Goal: Task Accomplishment & Management: Manage account settings

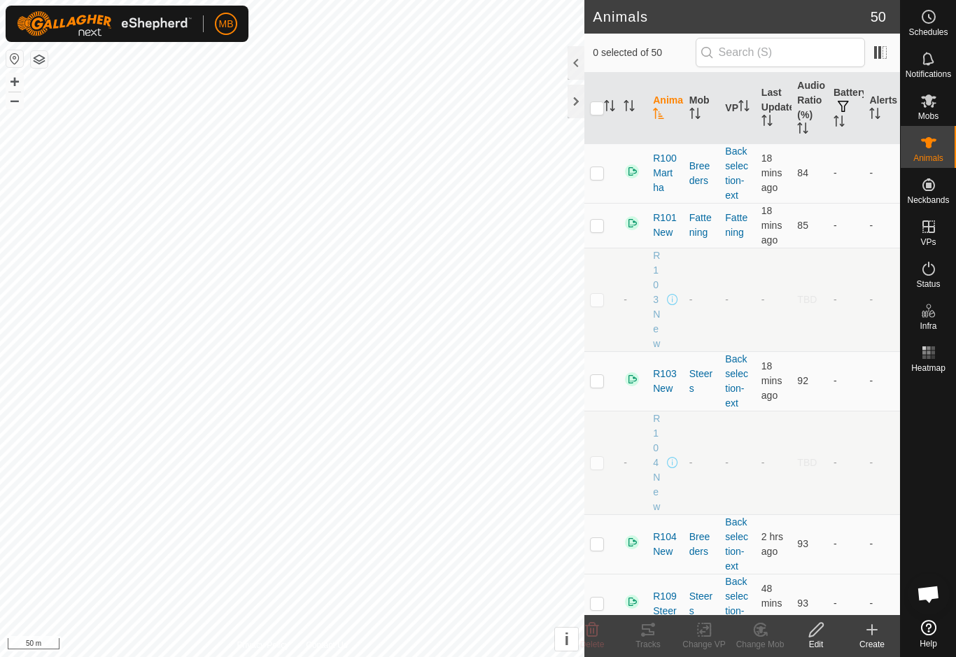
checkbox input "true"
click at [661, 644] on div "Tracks" at bounding box center [648, 644] width 56 height 13
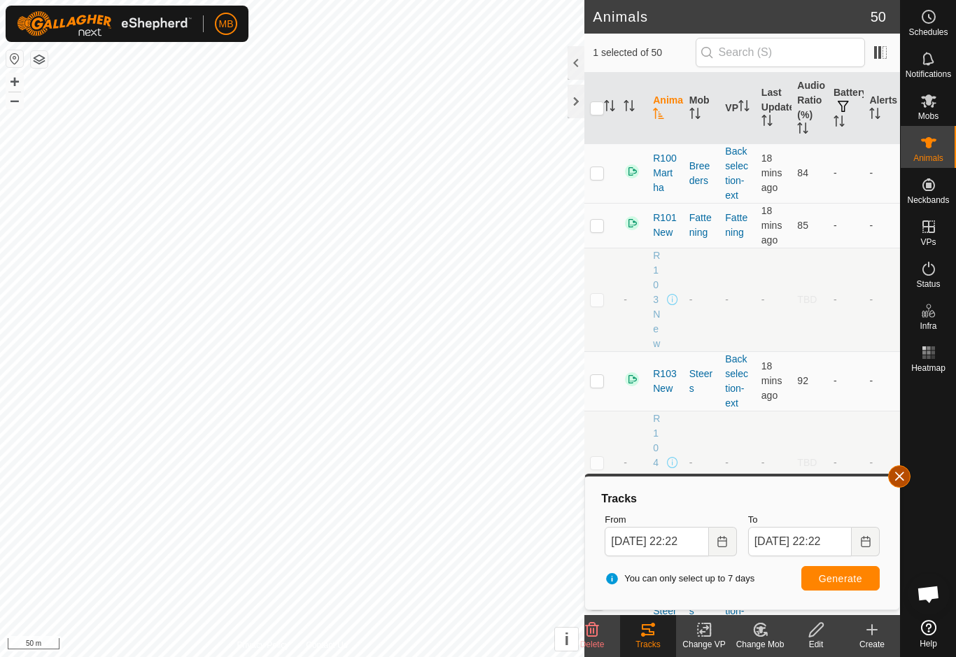
click at [902, 484] on button "button" at bounding box center [899, 476] width 22 height 22
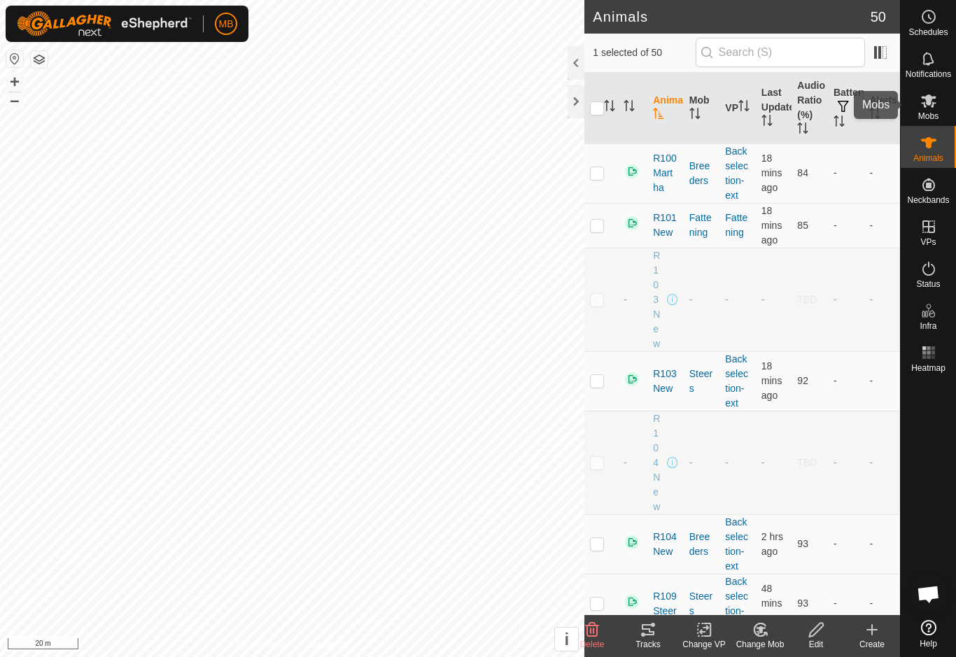
click at [928, 106] on icon at bounding box center [928, 100] width 17 height 17
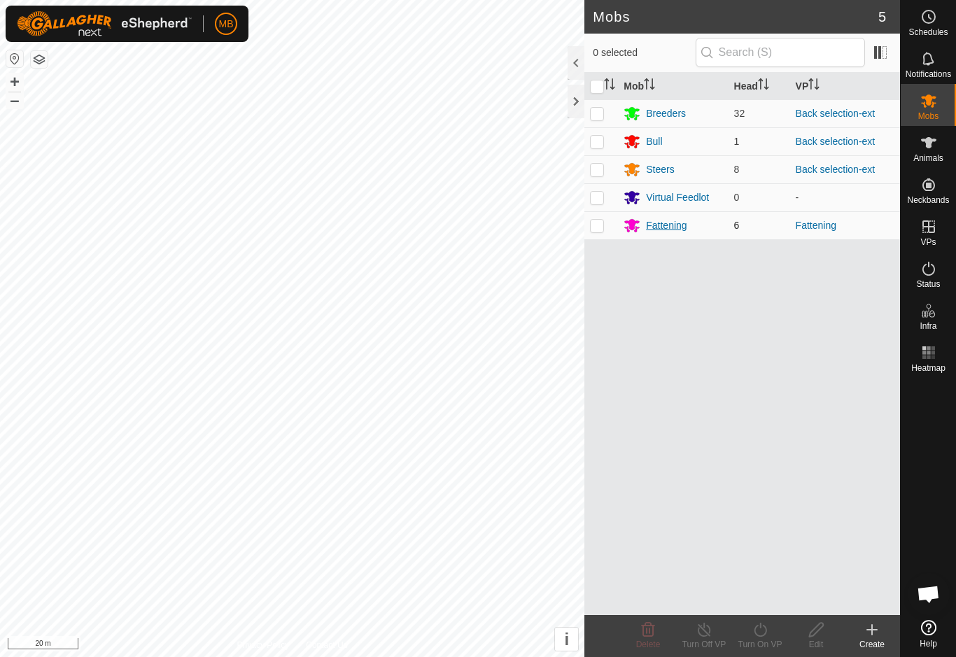
click at [678, 225] on div "Fattening" at bounding box center [666, 225] width 41 height 15
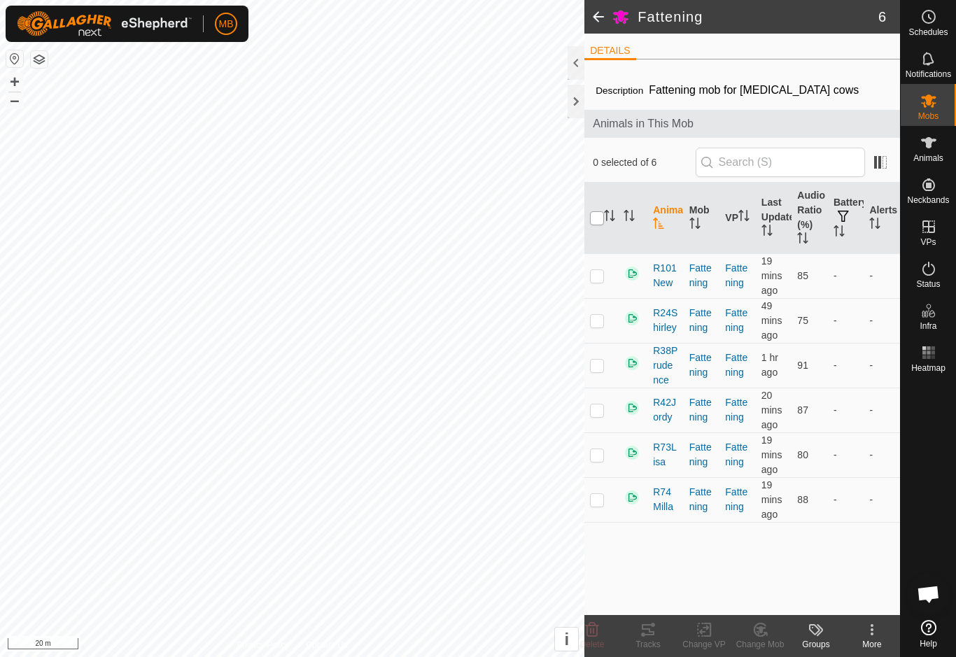
click at [599, 220] on input "checkbox" at bounding box center [597, 218] width 14 height 14
checkbox input "true"
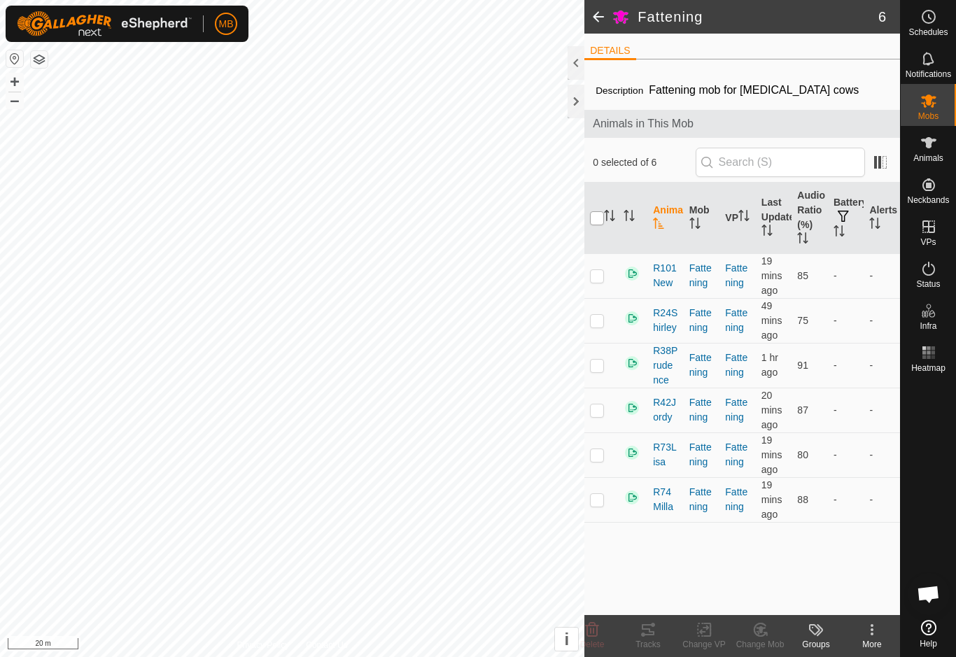
checkbox input "true"
click at [656, 635] on tracks-svg-icon at bounding box center [648, 629] width 56 height 17
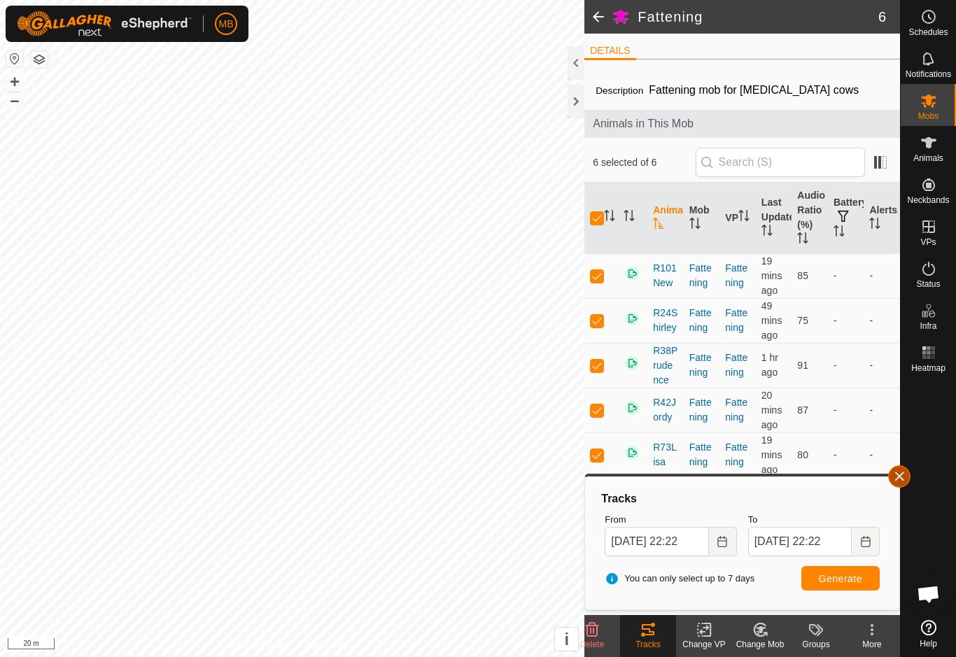
click at [902, 483] on button "button" at bounding box center [899, 476] width 22 height 22
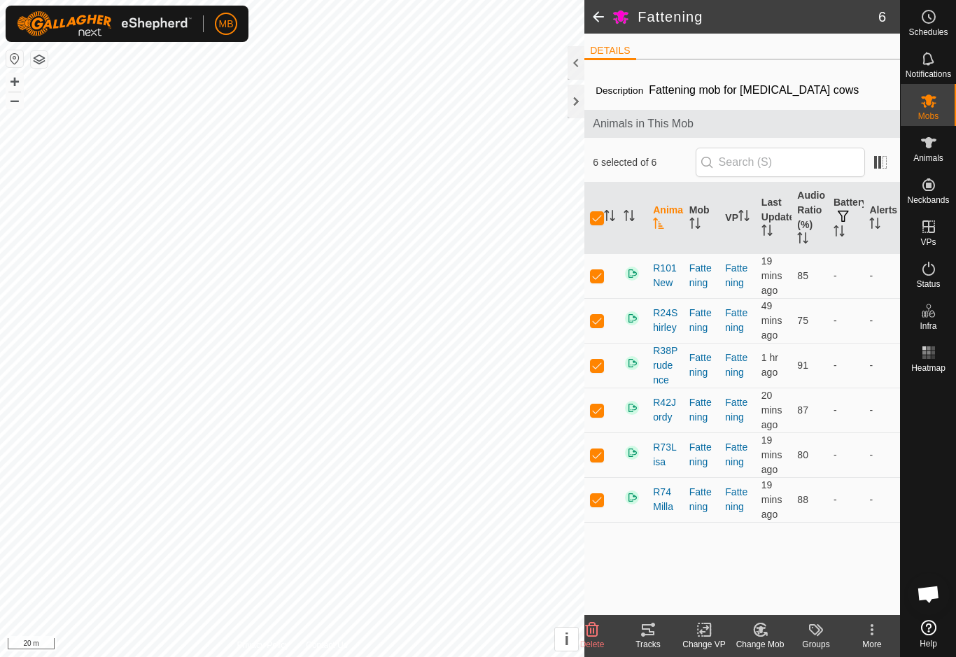
click at [590, 232] on th at bounding box center [601, 218] width 34 height 71
click at [601, 215] on input "checkbox" at bounding box center [597, 218] width 14 height 14
checkbox input "false"
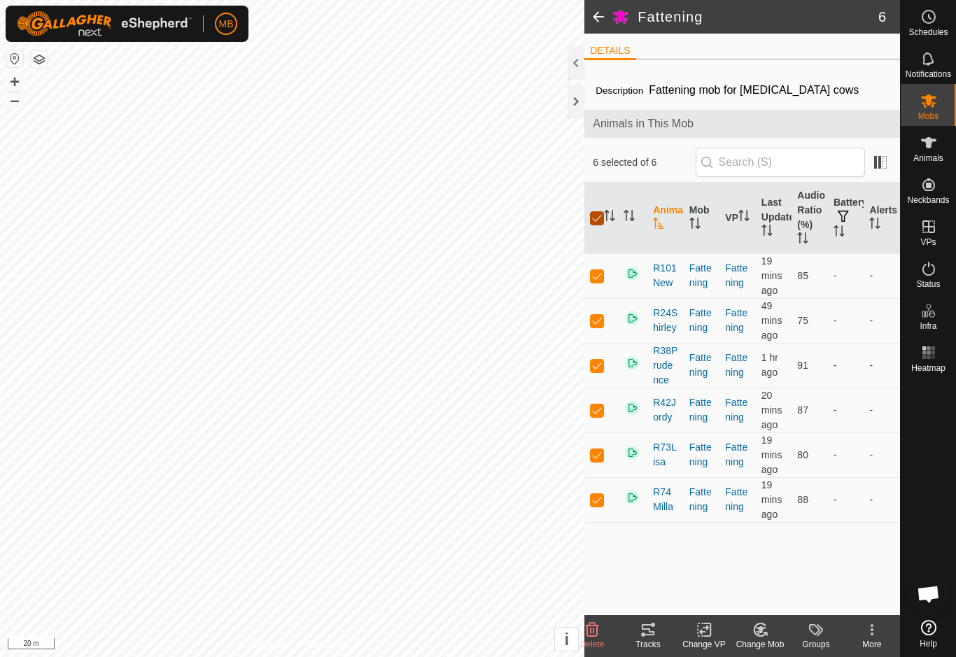
checkbox input "false"
click at [937, 155] on span "Animals" at bounding box center [928, 158] width 30 height 8
